Goal: Task Accomplishment & Management: Use online tool/utility

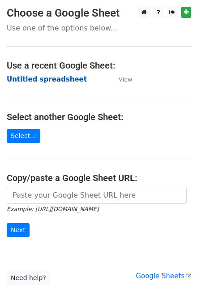
click at [30, 79] on strong "Untitled spreadsheet" at bounding box center [47, 79] width 80 height 8
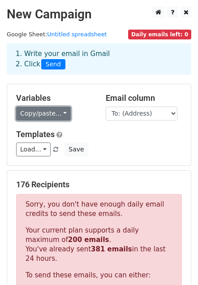
click at [59, 111] on link "Copy/paste..." at bounding box center [43, 114] width 55 height 14
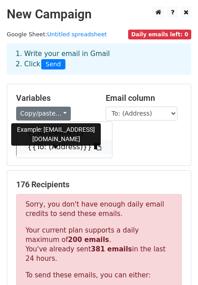
click at [52, 148] on link "{{To: (Address)}}" at bounding box center [65, 147] width 96 height 14
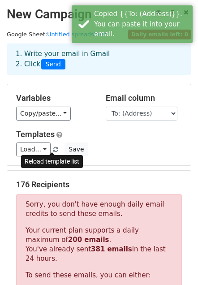
click at [53, 148] on span at bounding box center [55, 150] width 5 height 6
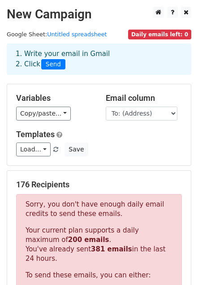
click at [118, 153] on div "Load... No templates saved Save" at bounding box center [98, 150] width 179 height 14
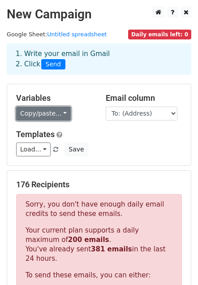
click at [59, 113] on link "Copy/paste..." at bounding box center [43, 114] width 55 height 14
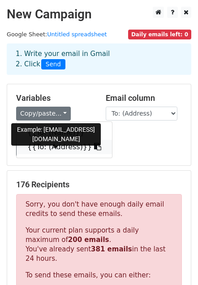
click at [35, 147] on link "{{To: (Address)}}" at bounding box center [65, 147] width 96 height 14
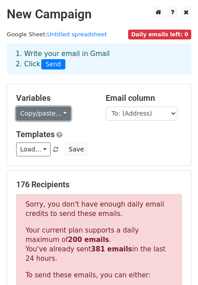
click at [58, 115] on link "Copy/paste..." at bounding box center [43, 114] width 55 height 14
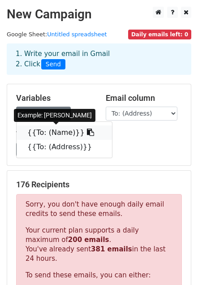
click at [47, 133] on link "{{To: (Name)}}" at bounding box center [65, 133] width 96 height 14
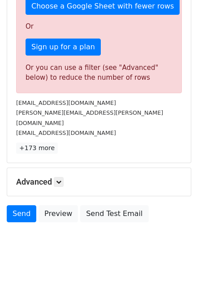
scroll to position [290, 0]
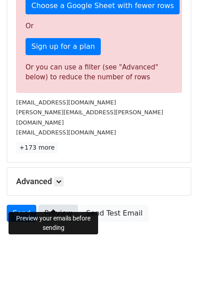
click at [52, 205] on link "Preview" at bounding box center [58, 213] width 39 height 17
click at [60, 205] on link "Preview" at bounding box center [58, 213] width 39 height 17
